Goal: Task Accomplishment & Management: Use online tool/utility

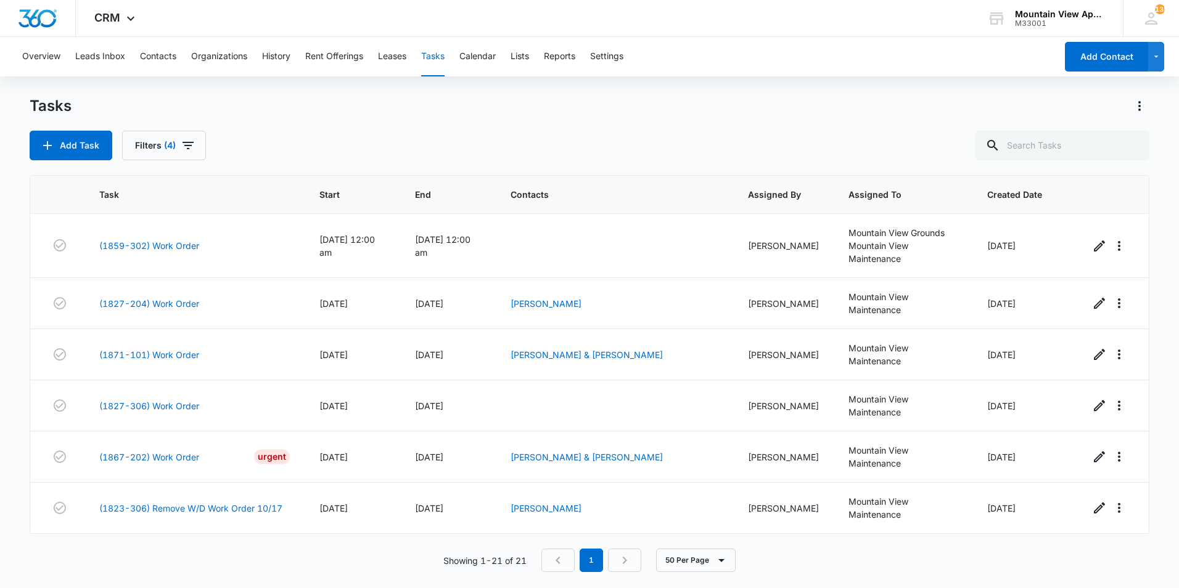
scroll to position [767, 0]
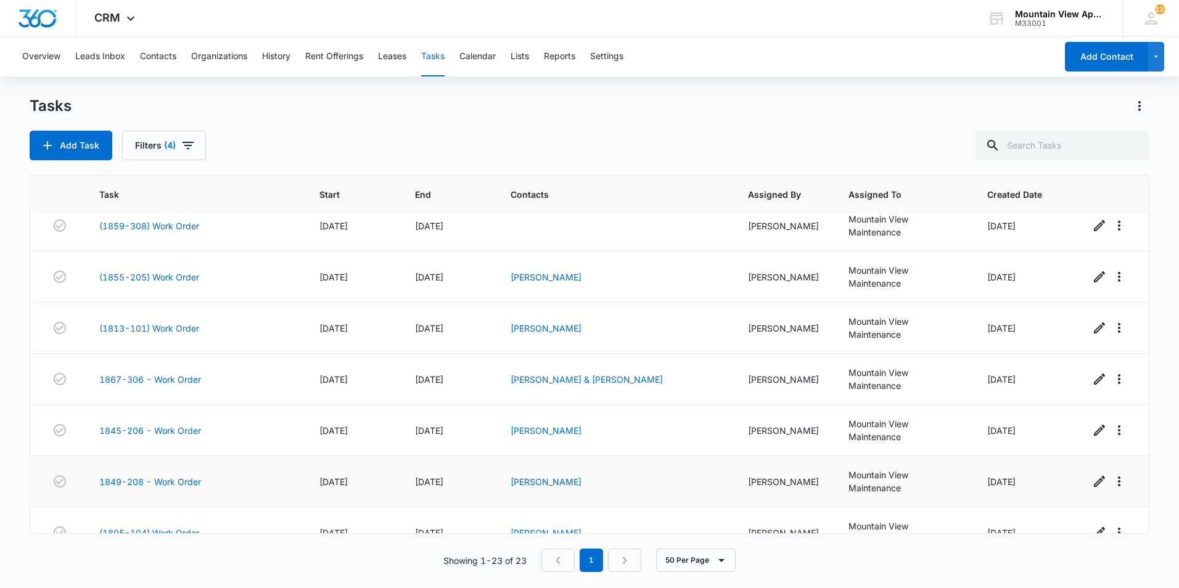
scroll to position [870, 0]
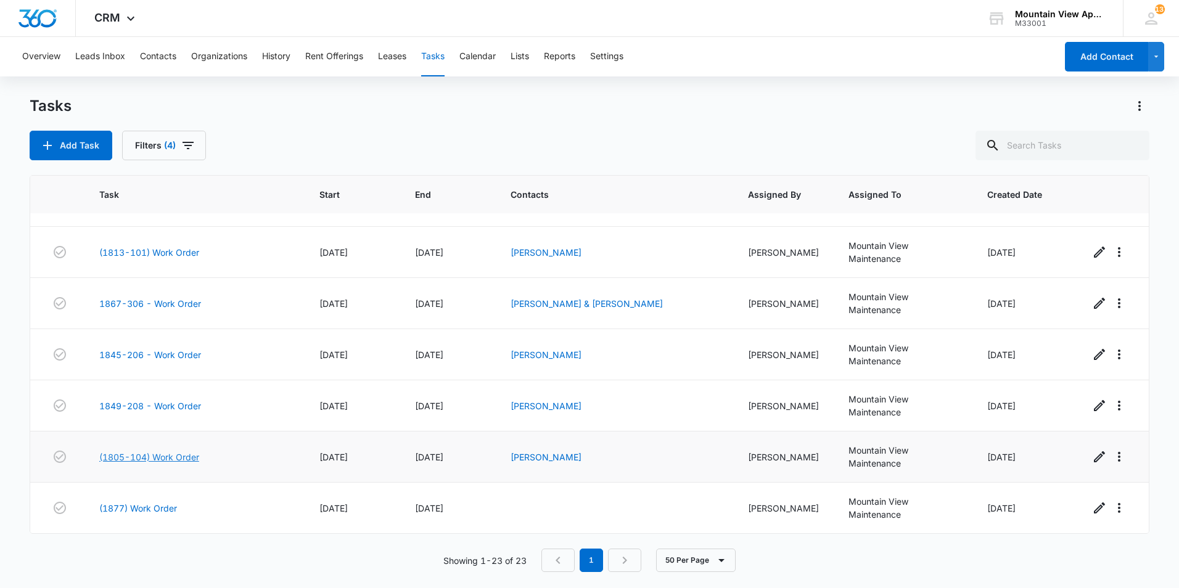
click at [177, 458] on link "(1805-104) Work Order" at bounding box center [149, 457] width 100 height 13
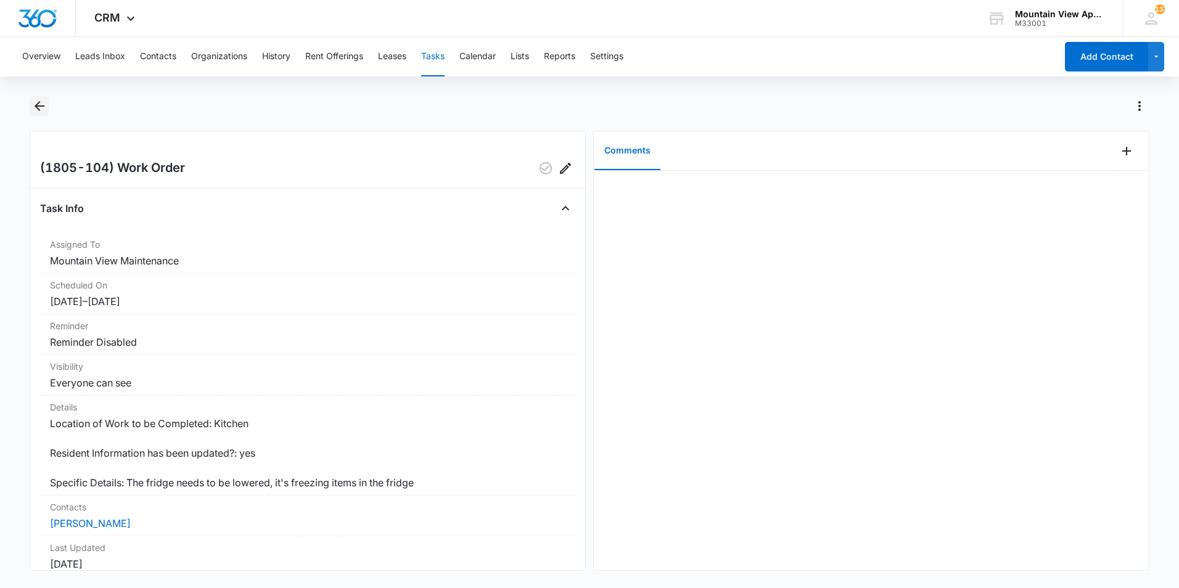
click at [35, 105] on icon "Back" at bounding box center [40, 106] width 10 height 10
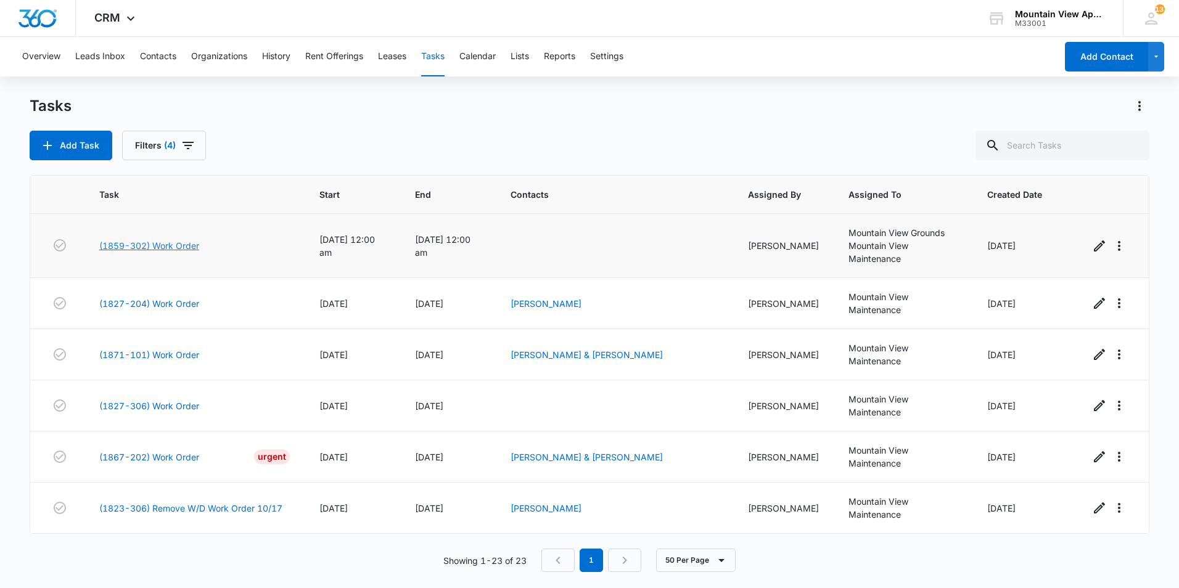
click at [181, 246] on link "(1859-302) Work Order" at bounding box center [149, 245] width 100 height 13
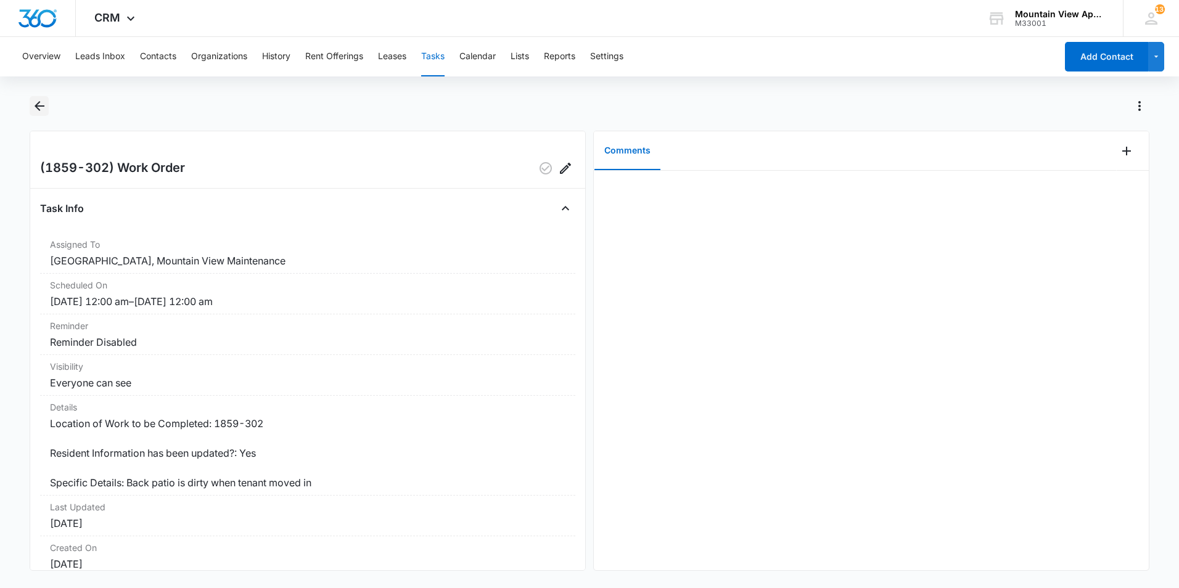
click at [39, 108] on icon "Back" at bounding box center [39, 106] width 15 height 15
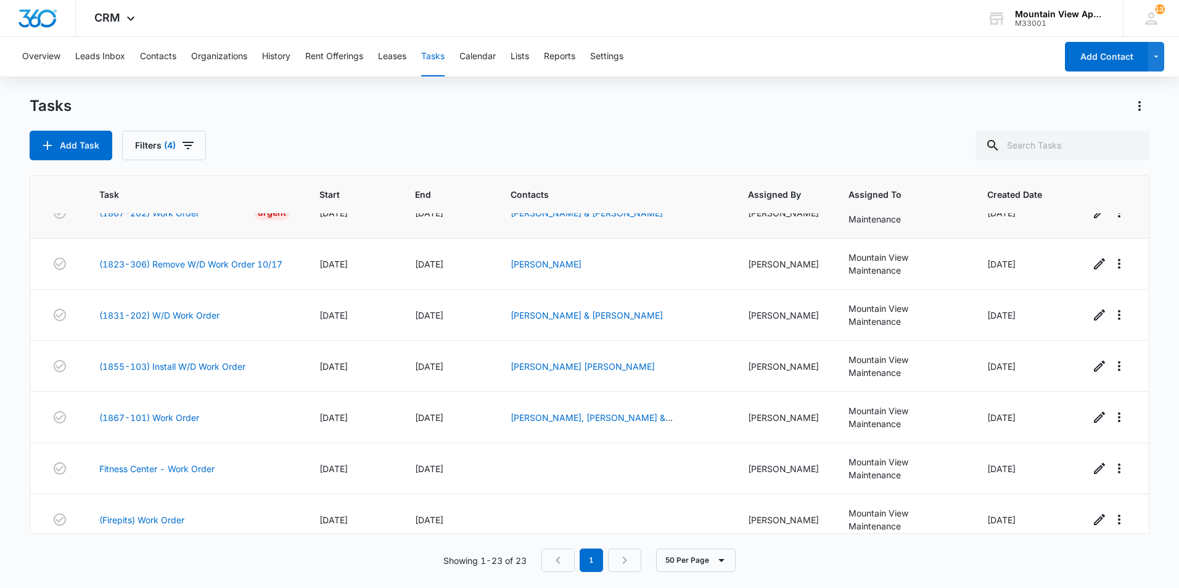
scroll to position [247, 0]
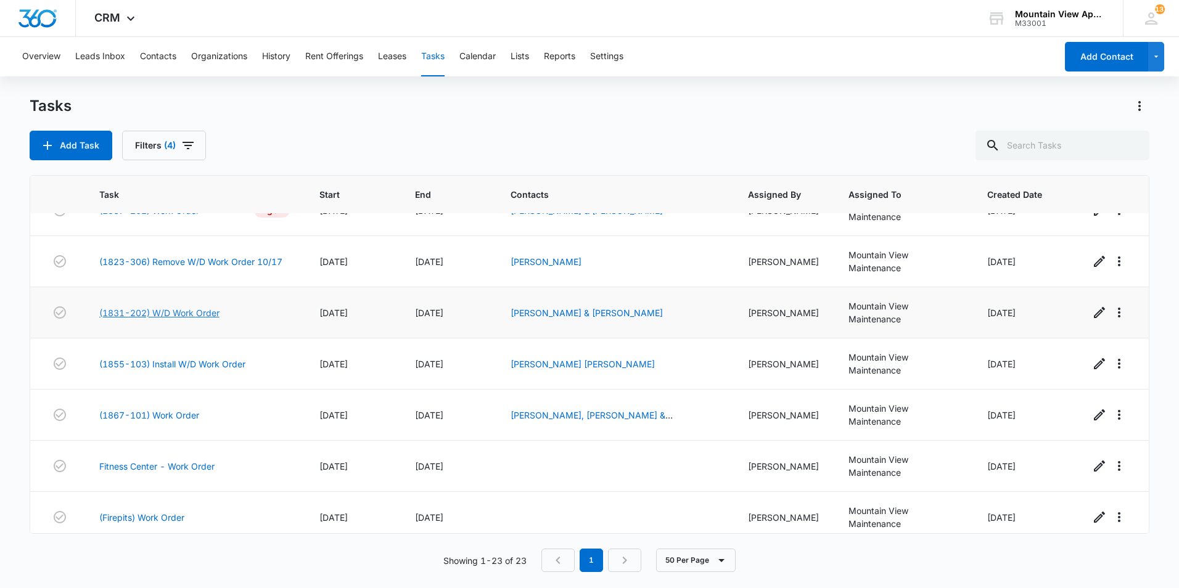
click at [205, 313] on link "(1831-202) W/D Work Order" at bounding box center [159, 312] width 120 height 13
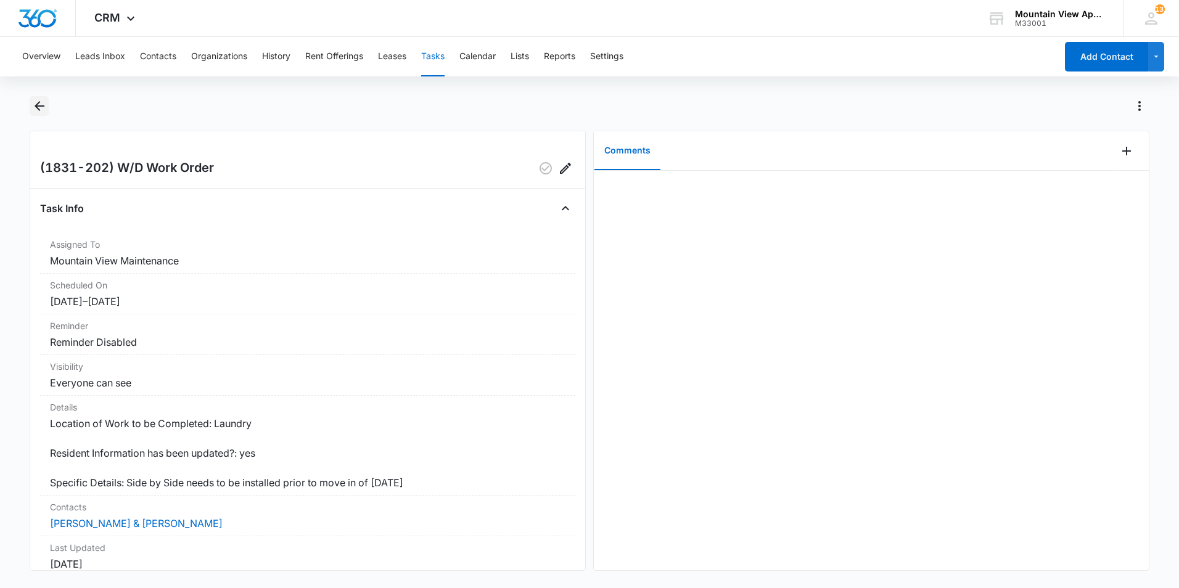
click at [38, 108] on icon "Back" at bounding box center [40, 106] width 10 height 10
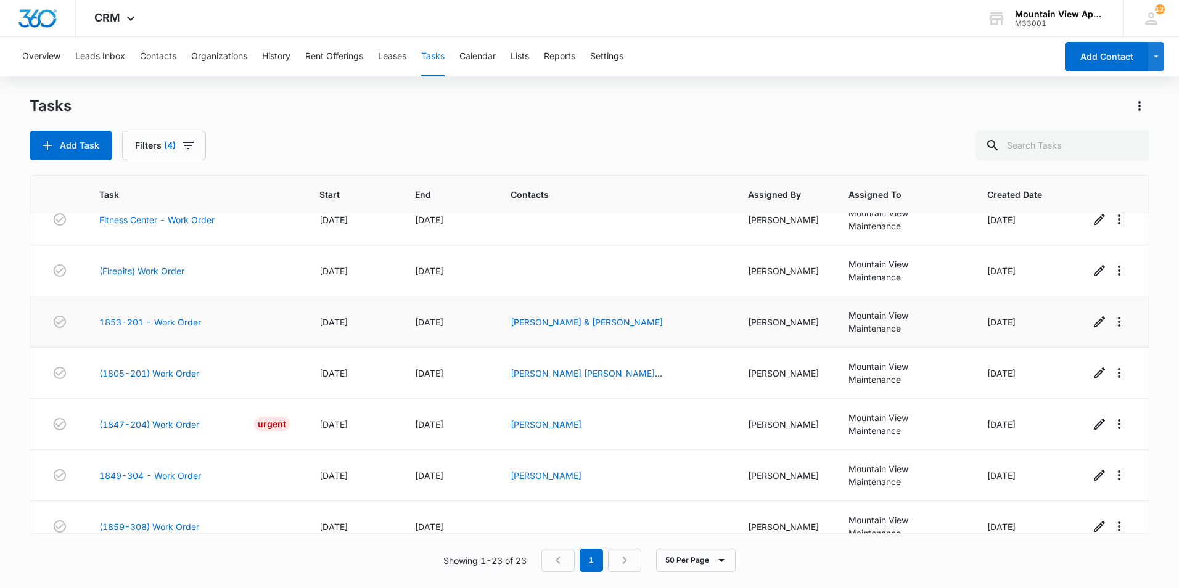
scroll to position [555, 0]
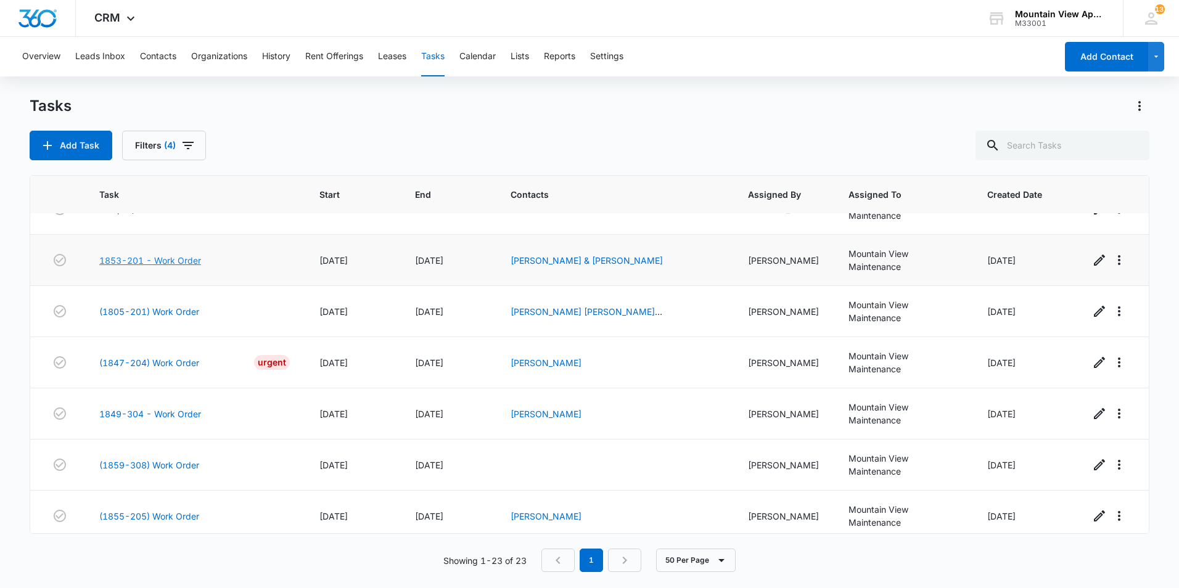
click at [187, 262] on link "1853-201 - Work Order" at bounding box center [150, 260] width 102 height 13
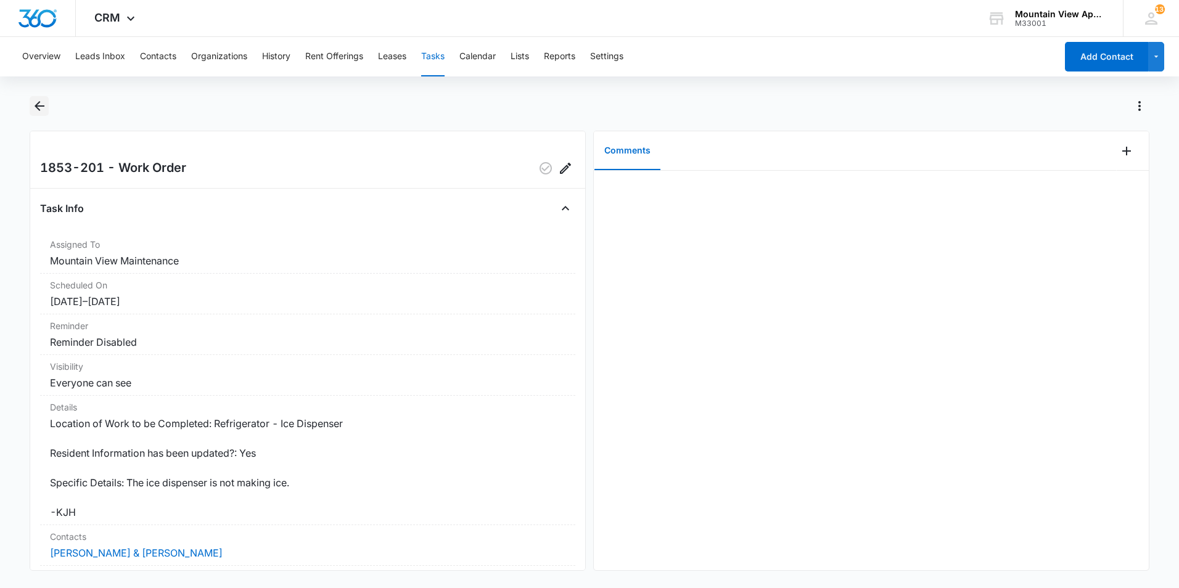
click at [35, 110] on icon "Back" at bounding box center [39, 106] width 15 height 15
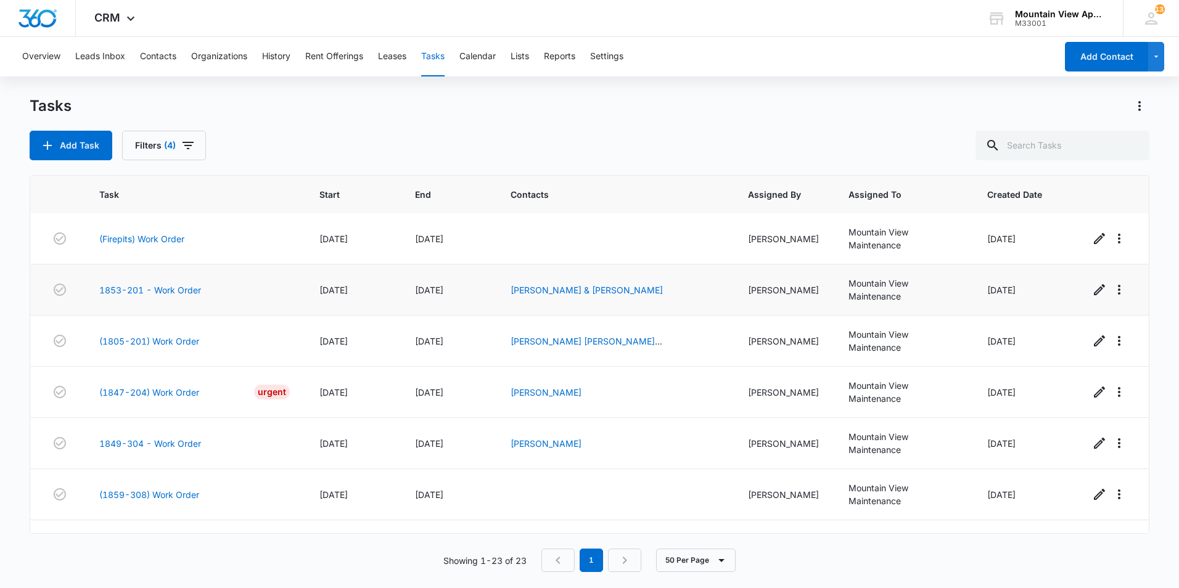
scroll to position [555, 0]
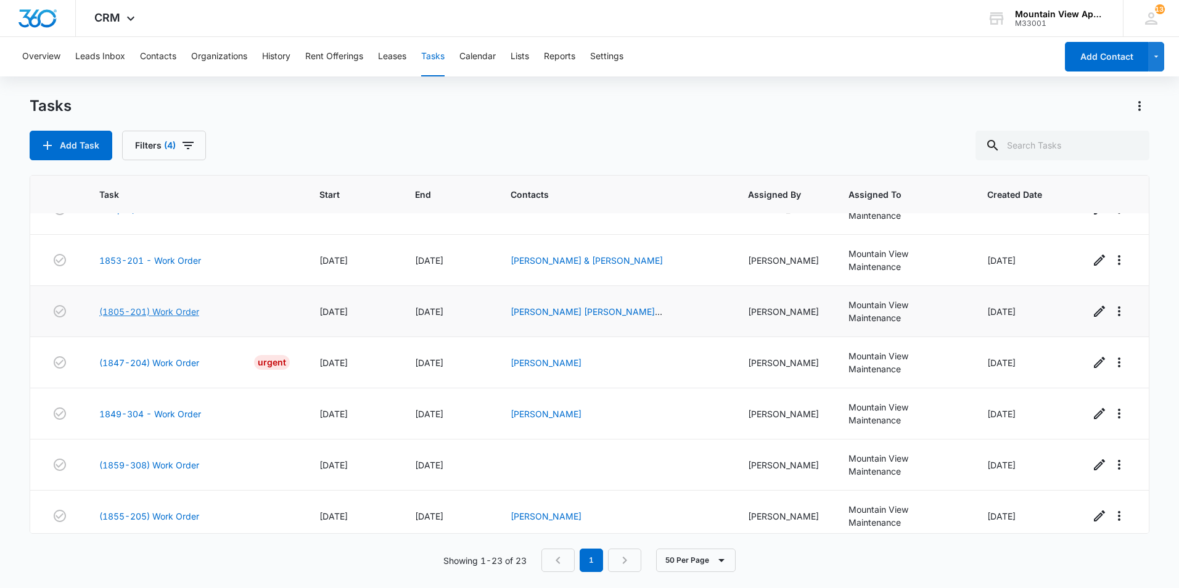
click at [167, 310] on link "(1805-201) Work Order" at bounding box center [149, 311] width 100 height 13
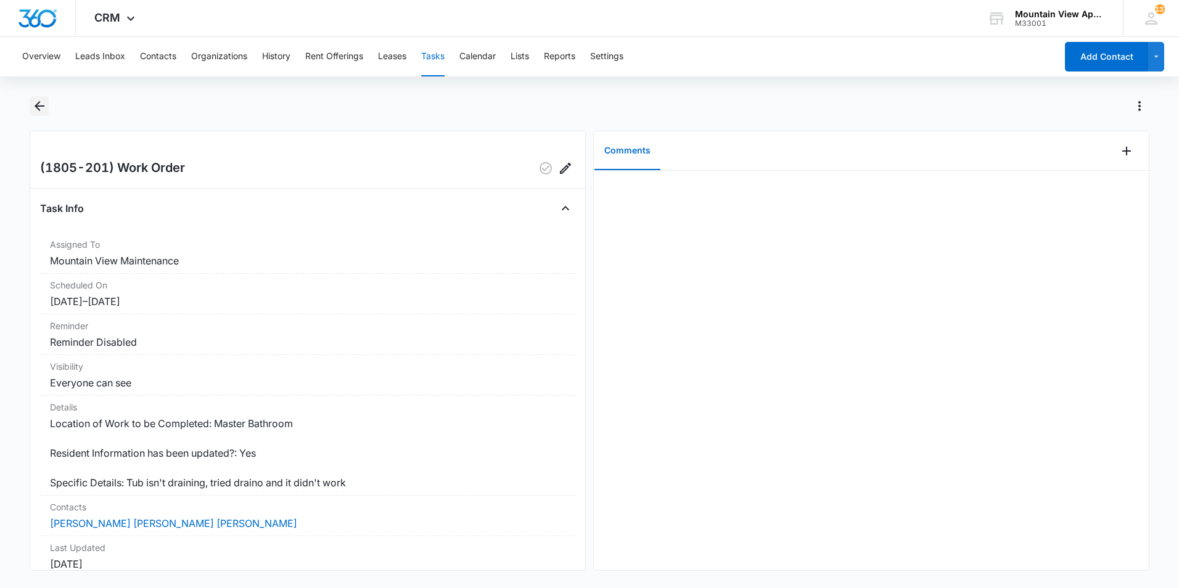
click at [32, 107] on icon "Back" at bounding box center [39, 106] width 15 height 15
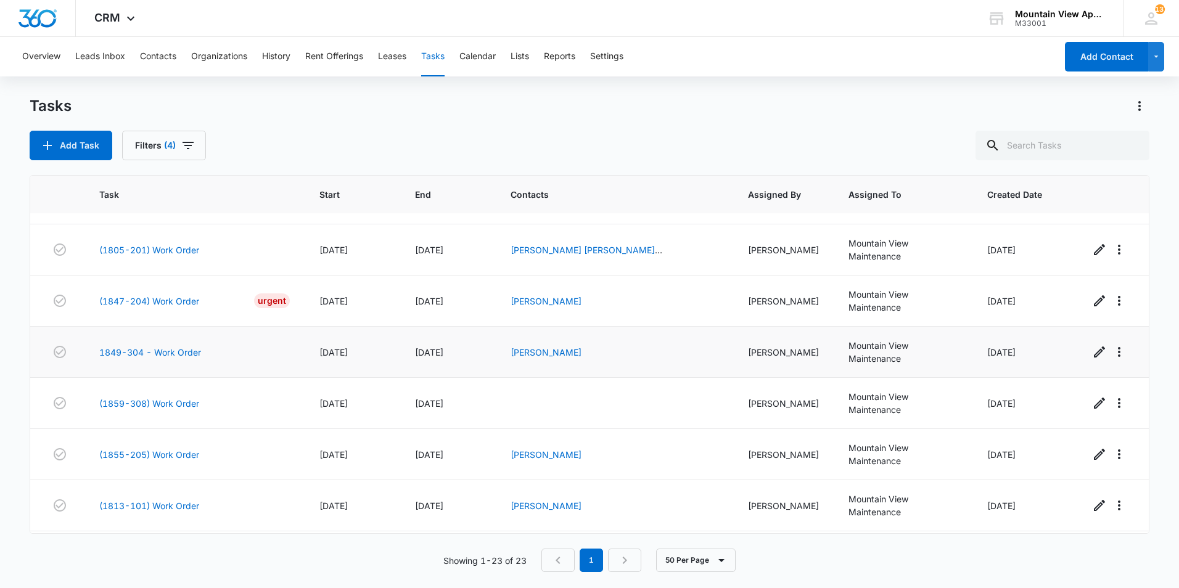
scroll to position [678, 0]
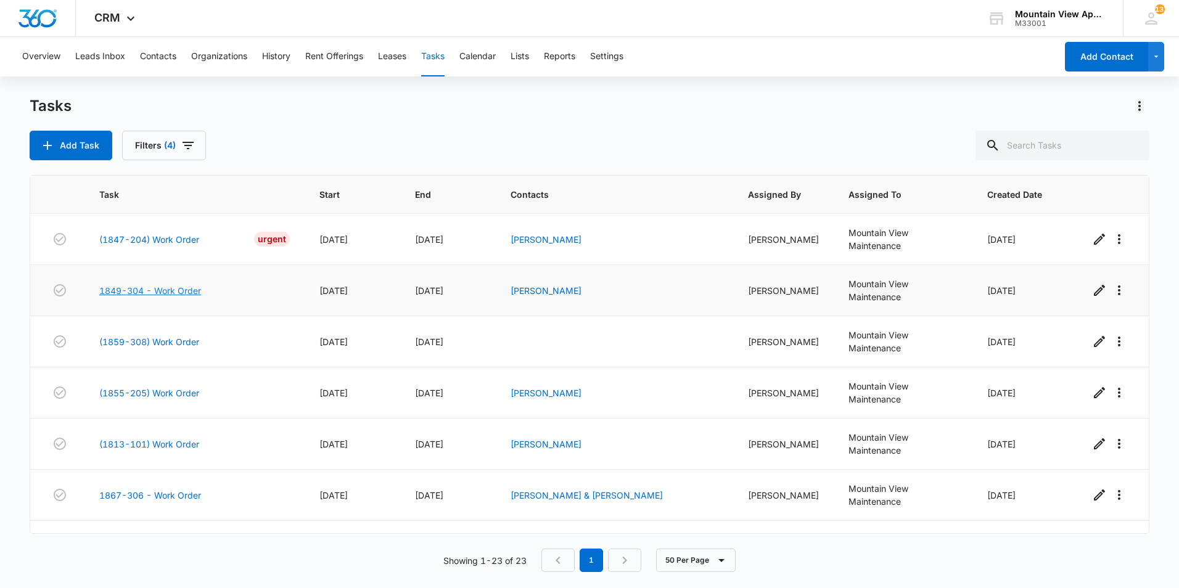
click at [186, 289] on link "1849-304 - Work Order" at bounding box center [150, 290] width 102 height 13
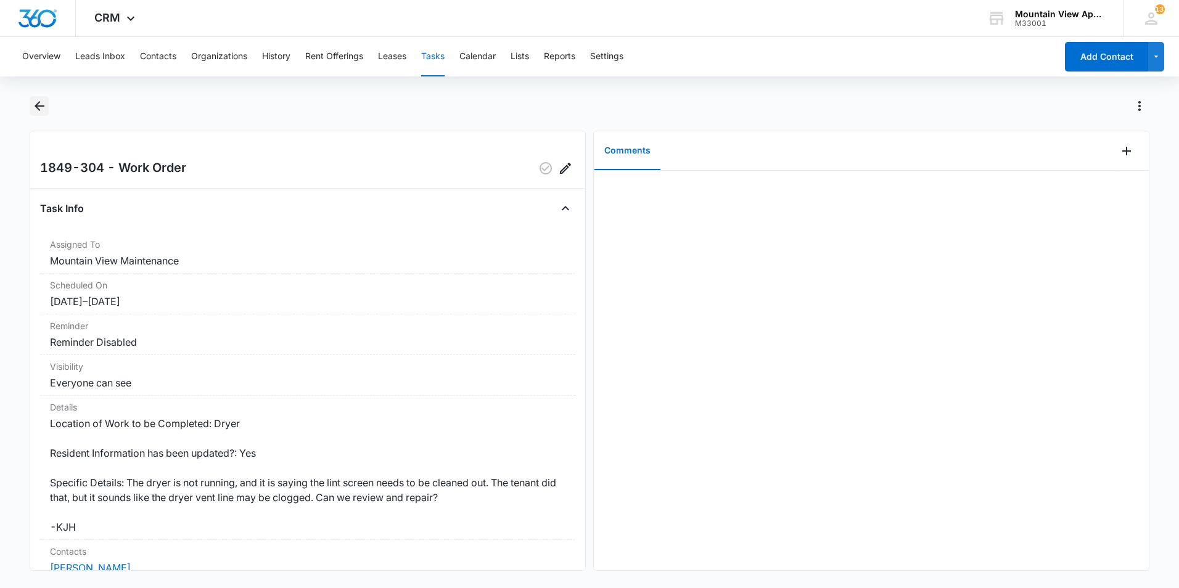
click at [38, 105] on icon "Back" at bounding box center [40, 106] width 10 height 10
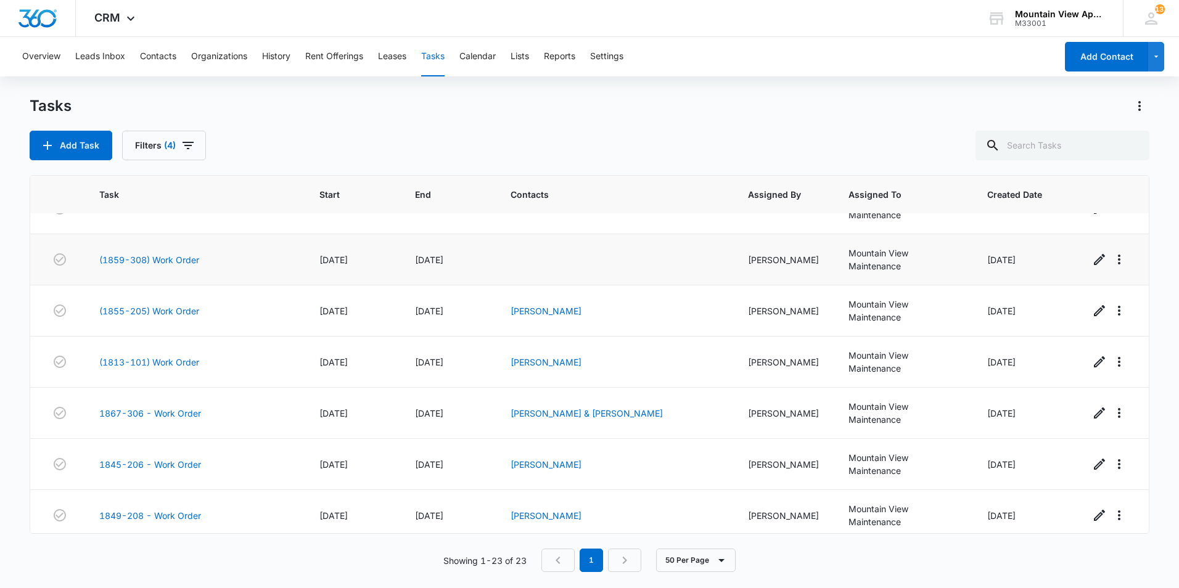
scroll to position [740, 0]
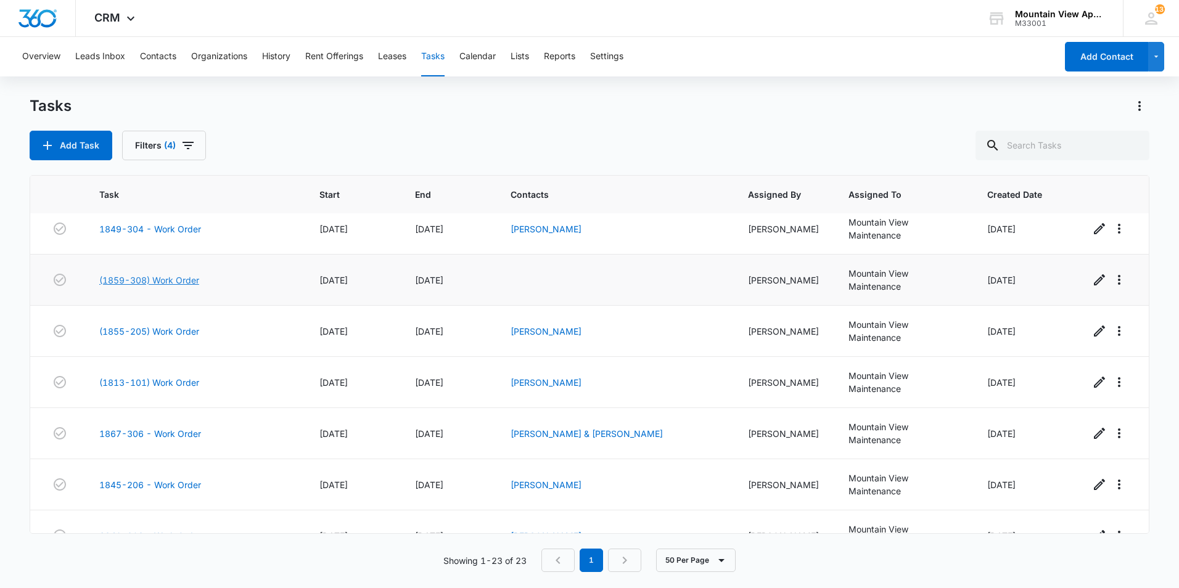
click at [166, 278] on link "(1859-308) Work Order" at bounding box center [149, 280] width 100 height 13
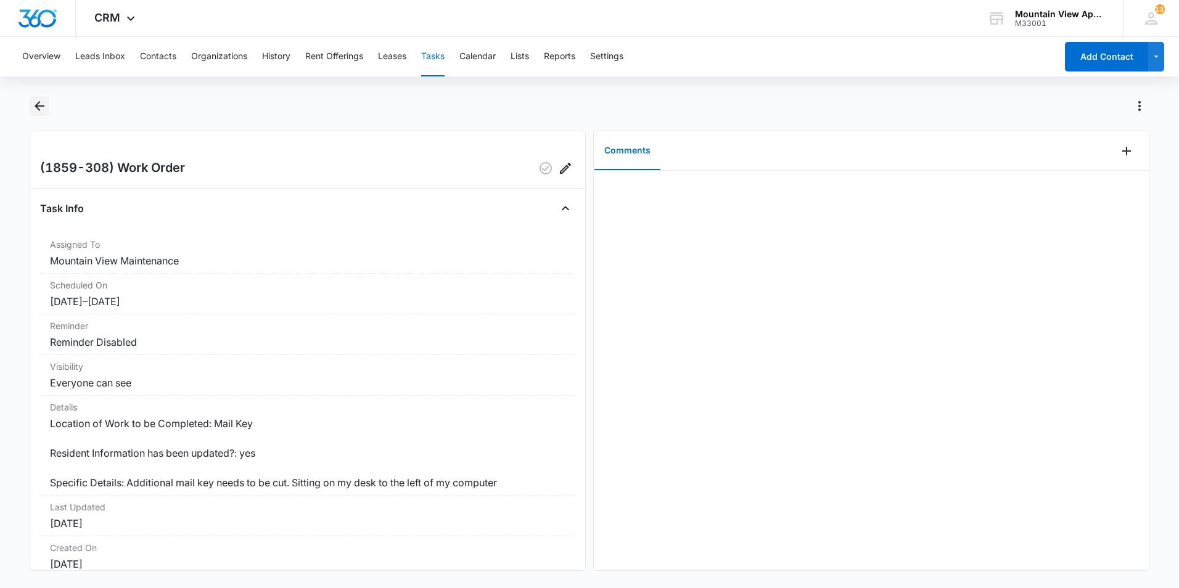
click at [38, 108] on icon "Back" at bounding box center [40, 106] width 10 height 10
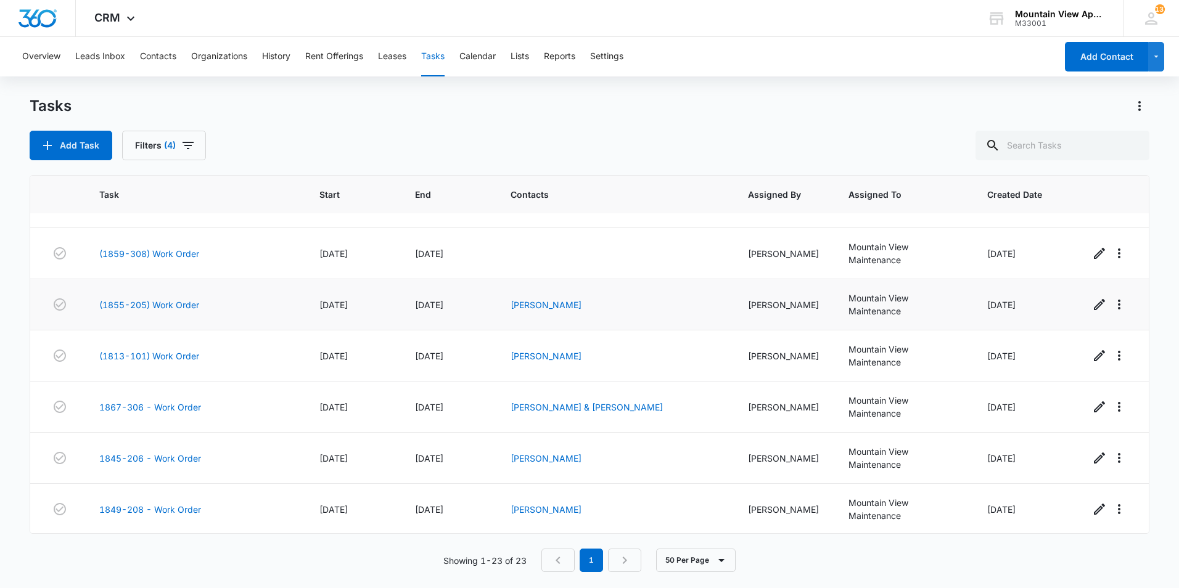
scroll to position [746, 0]
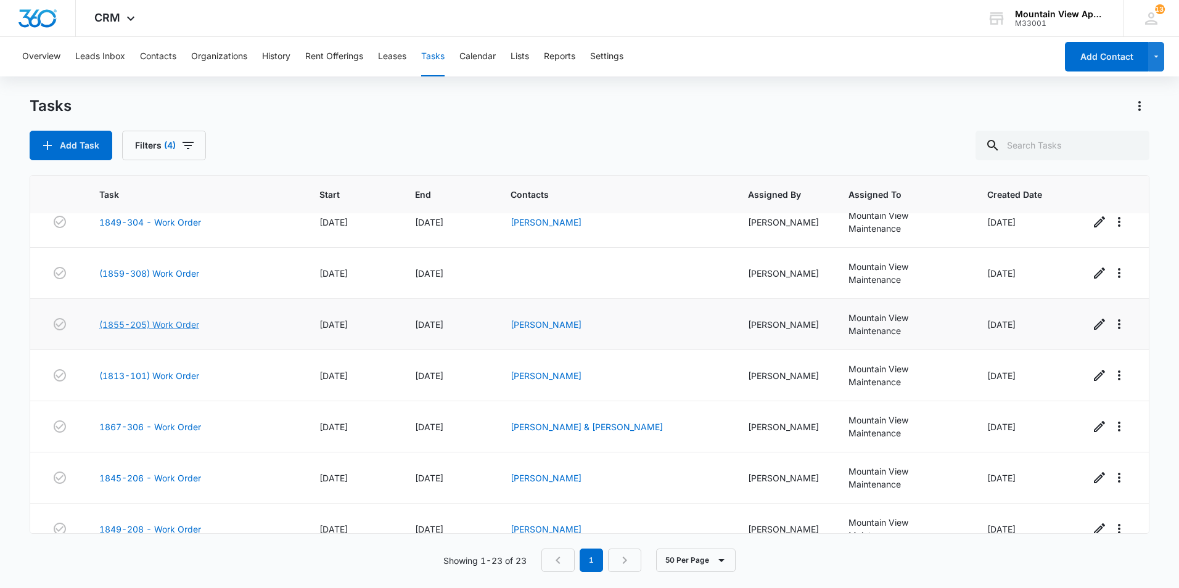
click at [144, 324] on link "(1855-205) Work Order" at bounding box center [149, 324] width 100 height 13
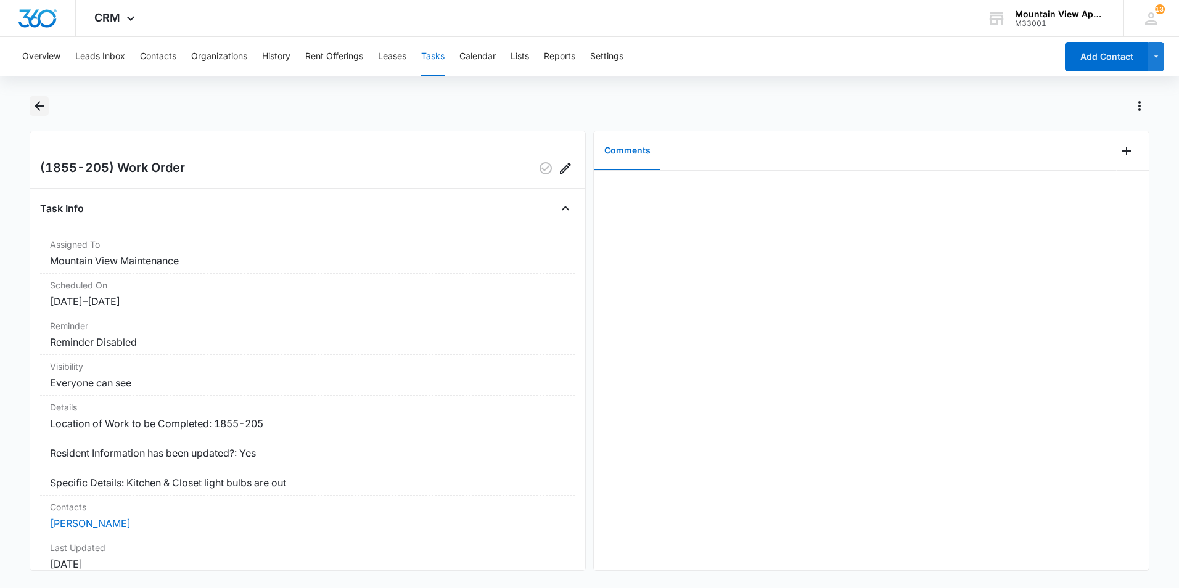
click at [36, 107] on icon "Back" at bounding box center [40, 106] width 10 height 10
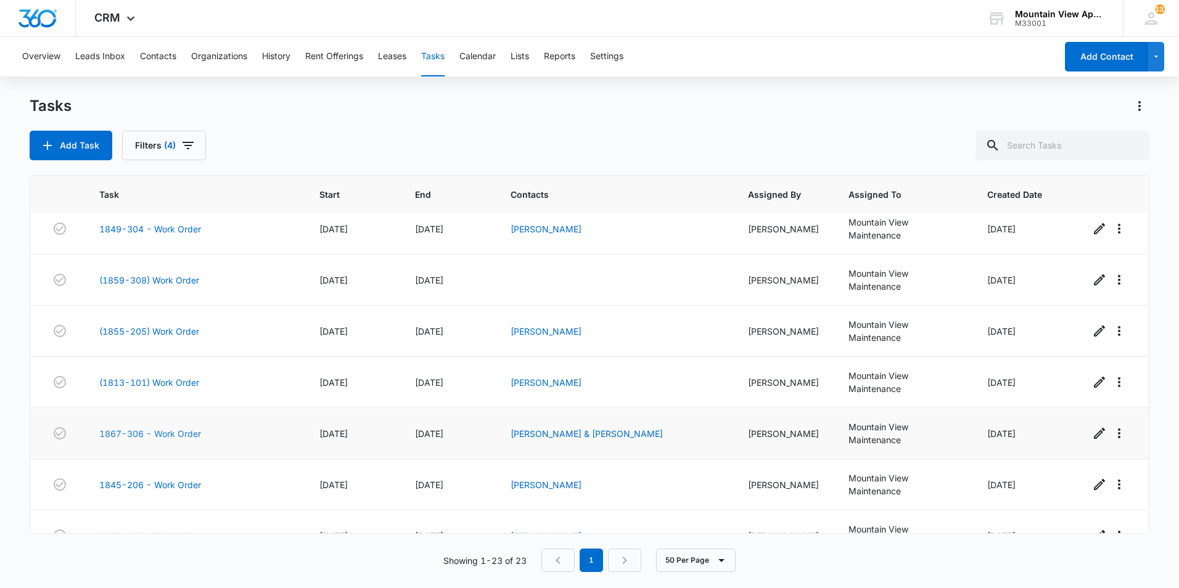
scroll to position [801, 0]
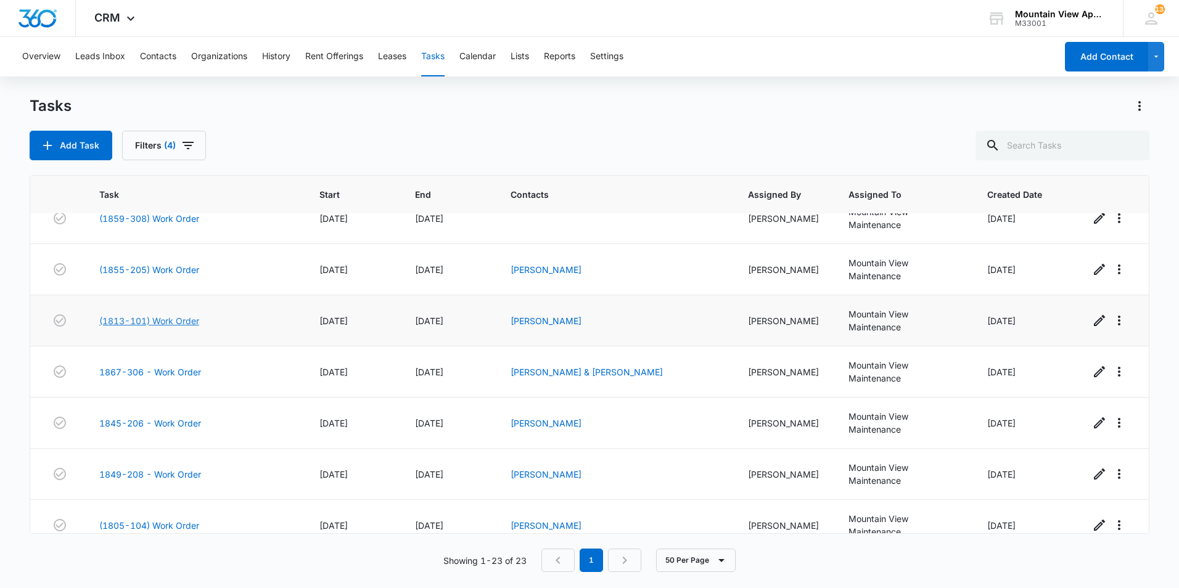
click at [165, 321] on link "(1813-101) Work Order" at bounding box center [149, 320] width 100 height 13
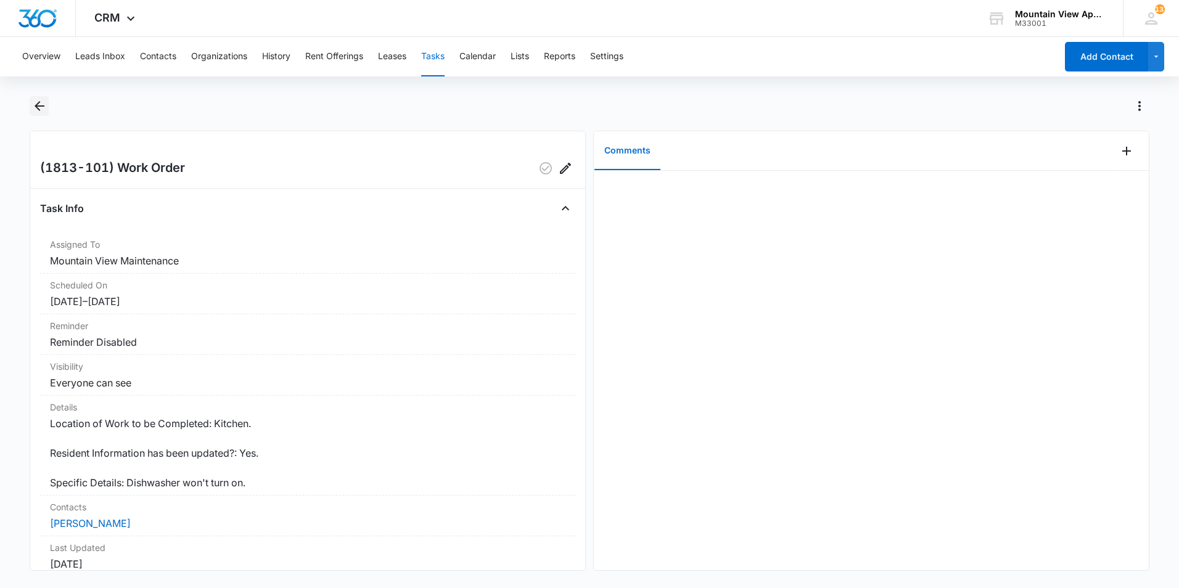
click at [36, 108] on icon "Back" at bounding box center [40, 106] width 10 height 10
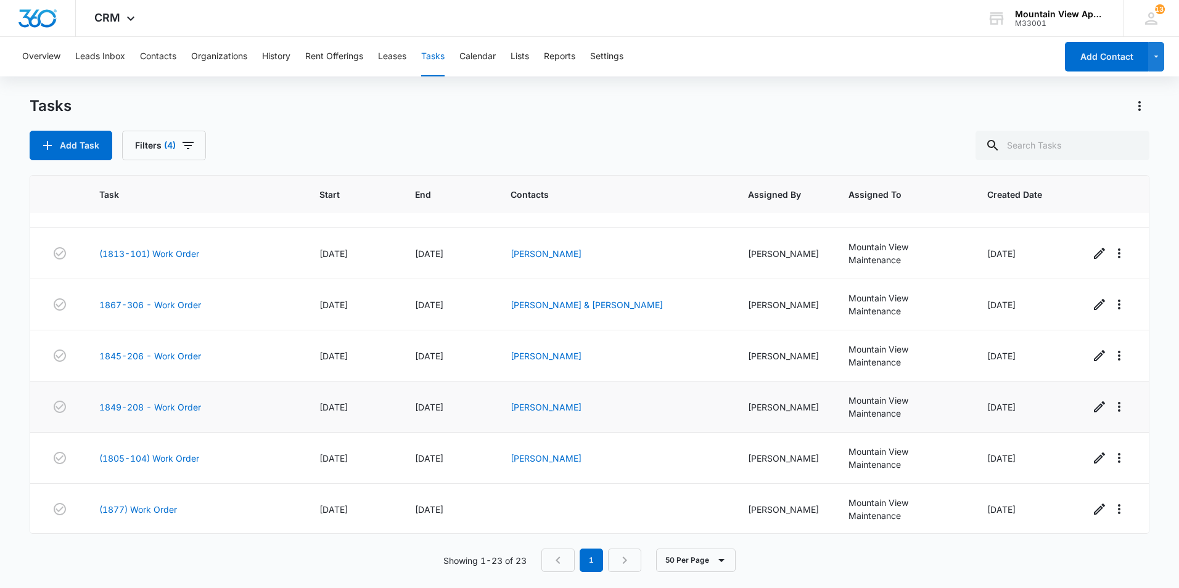
scroll to position [870, 0]
click at [162, 354] on link "1845-206 - Work Order" at bounding box center [150, 354] width 102 height 13
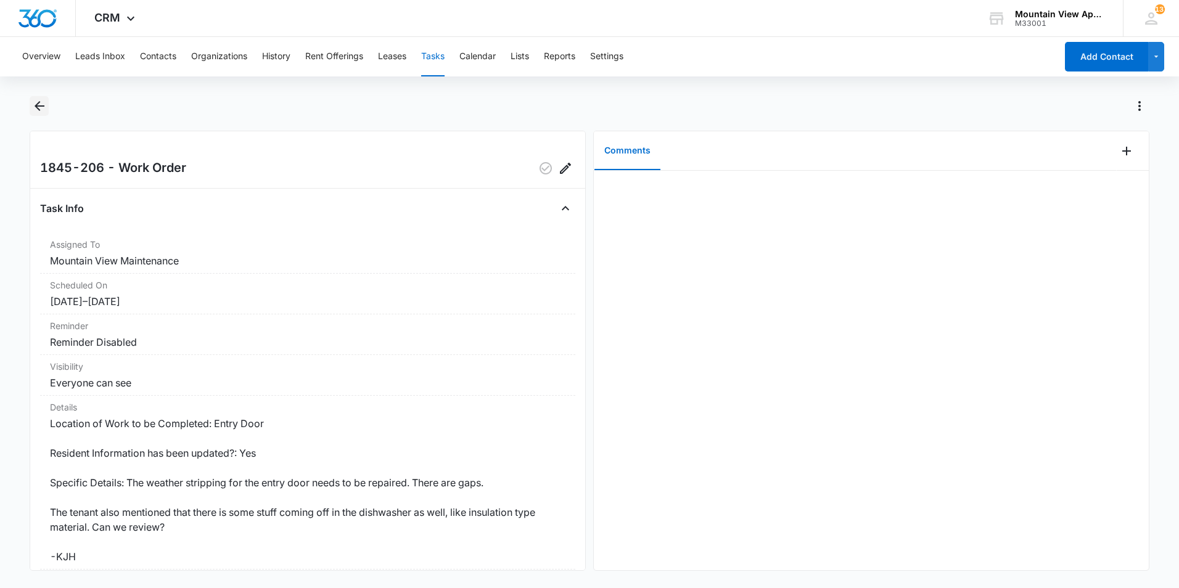
click at [38, 104] on icon "Back" at bounding box center [39, 106] width 15 height 15
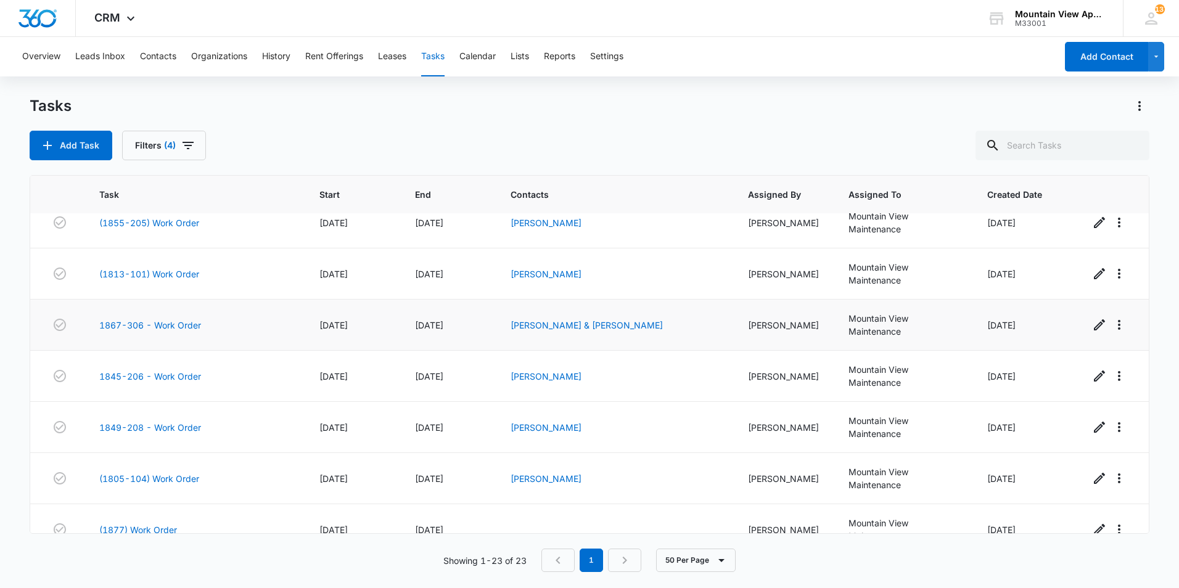
scroll to position [870, 0]
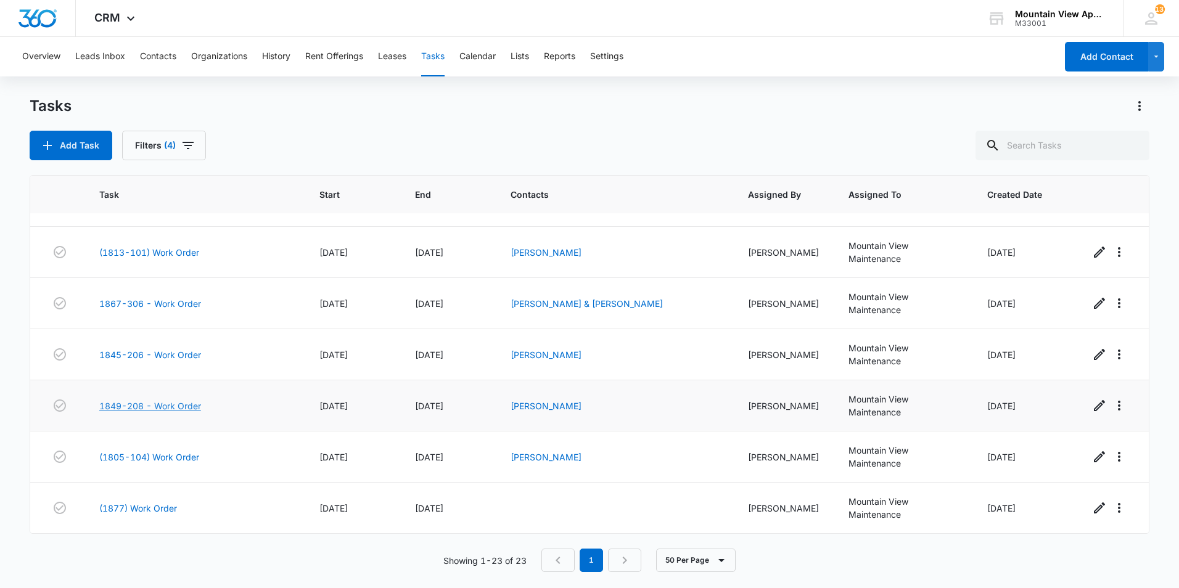
click at [176, 406] on link "1849-208 - Work Order" at bounding box center [150, 405] width 102 height 13
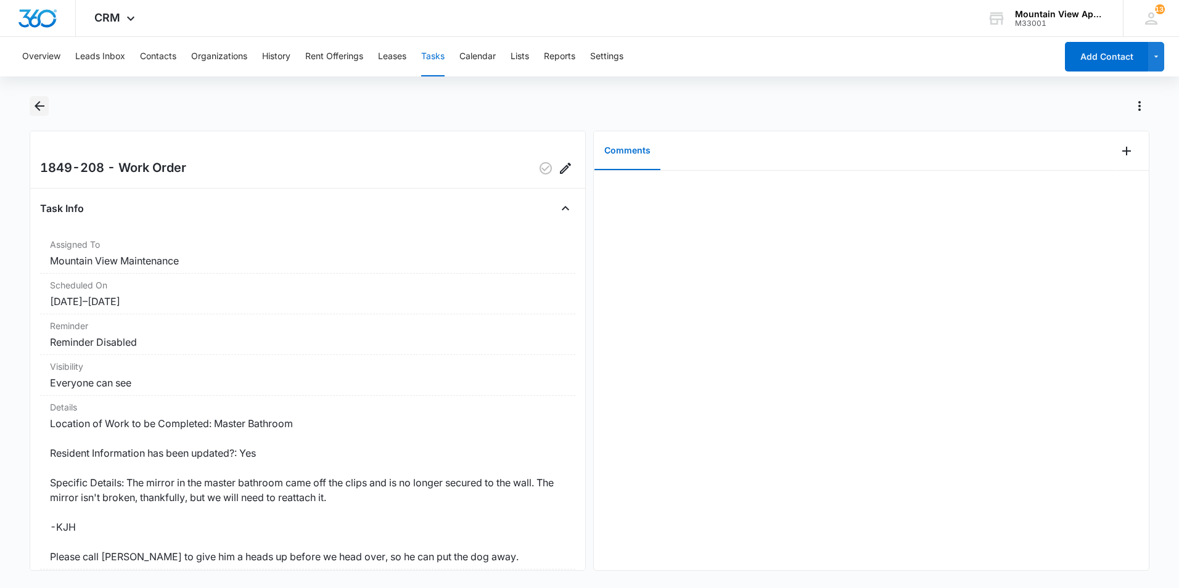
click at [35, 104] on icon "Back" at bounding box center [39, 106] width 15 height 15
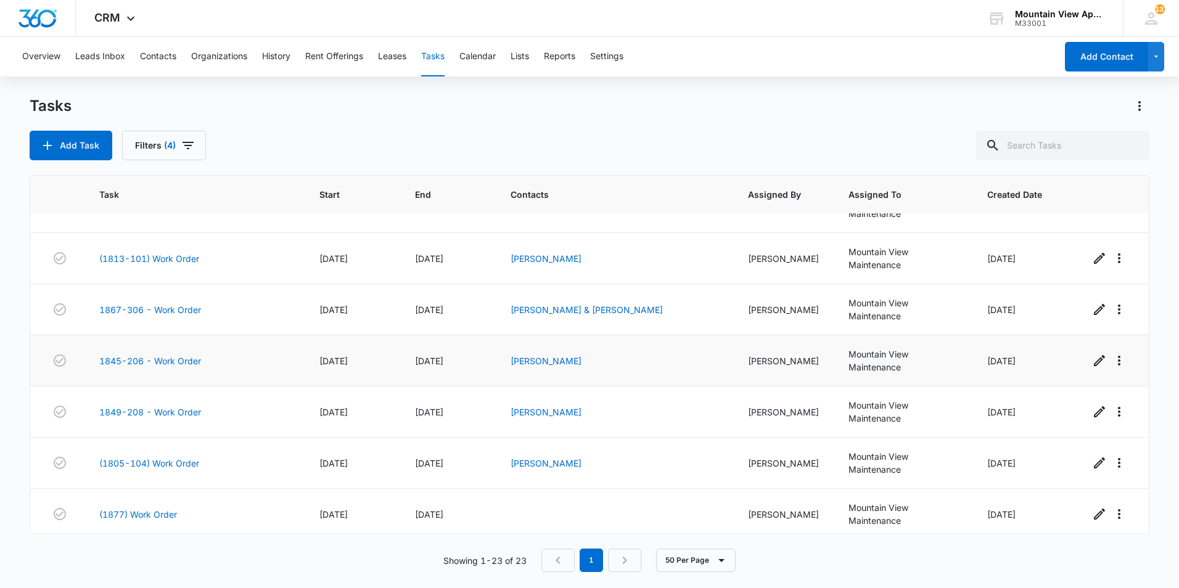
scroll to position [870, 0]
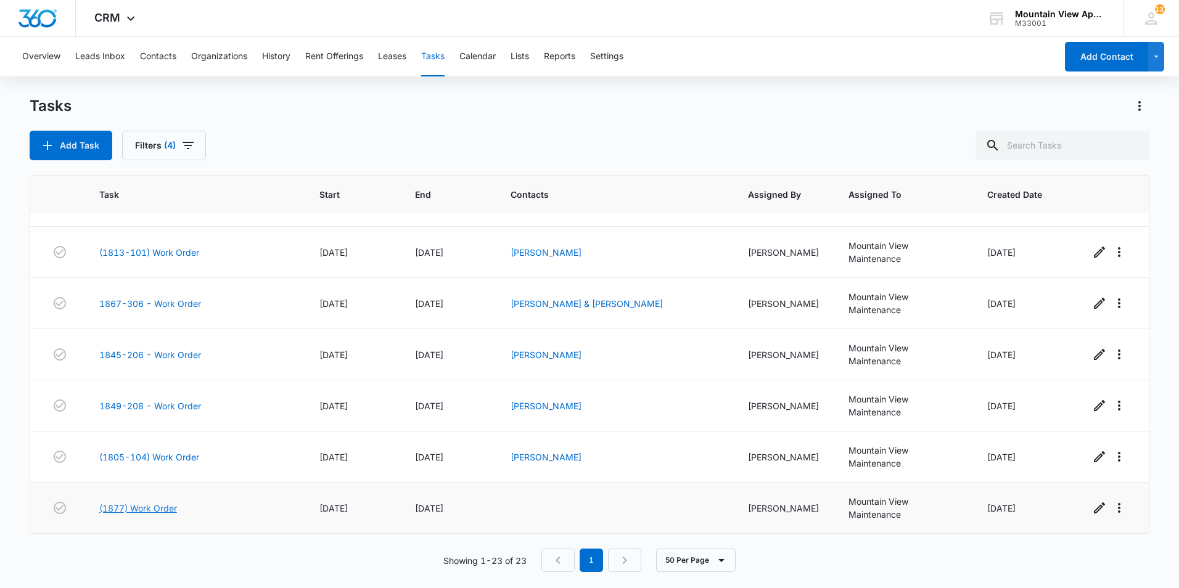
click at [153, 509] on link "(1877) Work Order" at bounding box center [138, 508] width 78 height 13
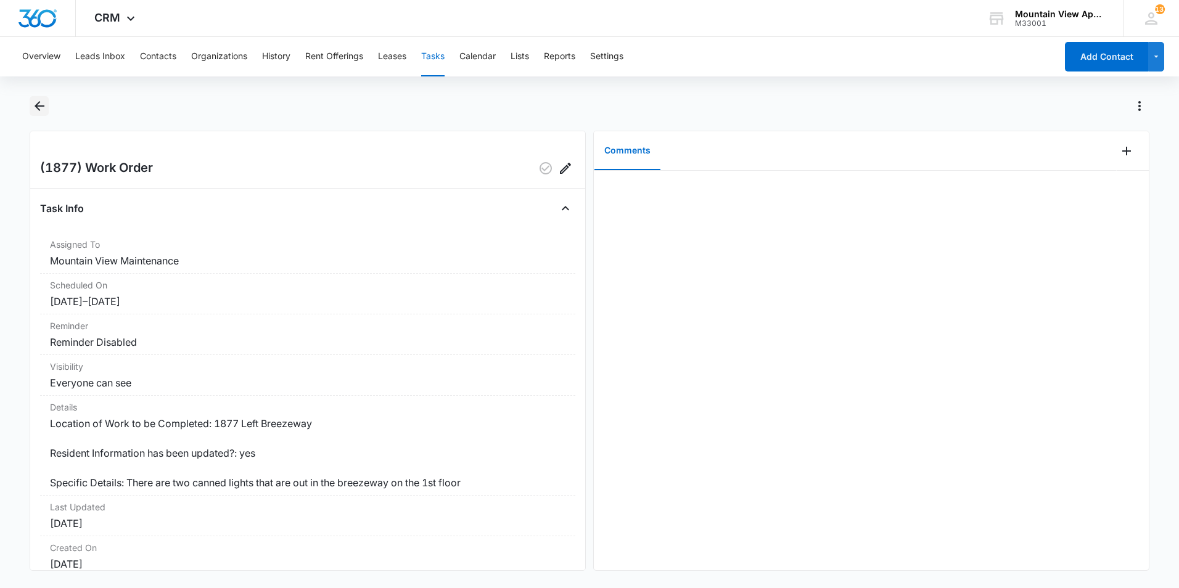
click at [35, 107] on icon "Back" at bounding box center [39, 106] width 15 height 15
